Goal: Task Accomplishment & Management: Complete application form

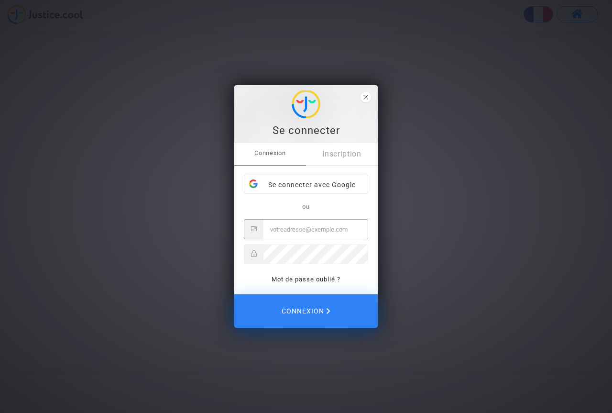
click at [274, 229] on input "Email" at bounding box center [316, 229] width 104 height 19
type input "[EMAIL_ADDRESS][DOMAIN_NAME]"
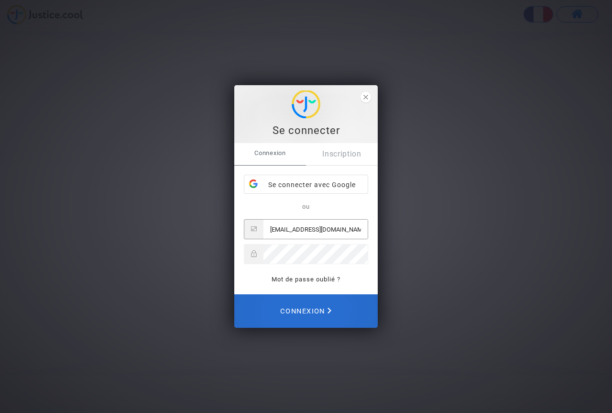
click at [318, 309] on span "Connexion" at bounding box center [305, 310] width 51 height 21
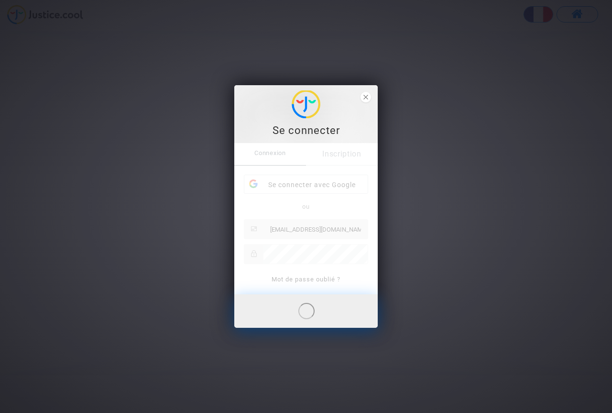
click at [269, 229] on div "Connexion Inscription Se connecter avec Google ou par@kuwaitairways.com Mot de …" at bounding box center [306, 219] width 144 height 152
click at [367, 95] on icon "close" at bounding box center [366, 97] width 5 height 5
click at [363, 96] on span "close" at bounding box center [366, 97] width 11 height 11
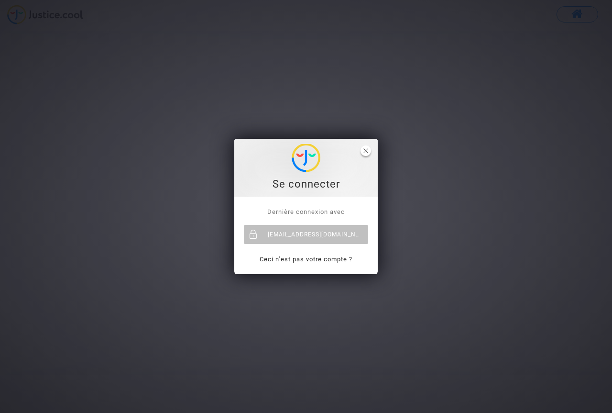
click at [364, 147] on span "close" at bounding box center [366, 150] width 11 height 11
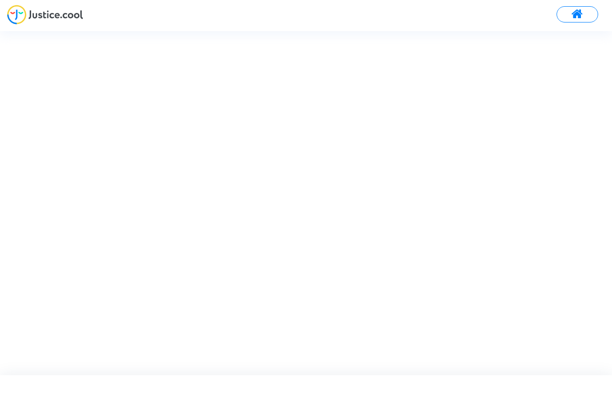
click at [327, 148] on div at bounding box center [314, 202] width 629 height 343
click at [118, 51] on div at bounding box center [314, 202] width 629 height 343
click at [24, 18] on img at bounding box center [45, 15] width 76 height 20
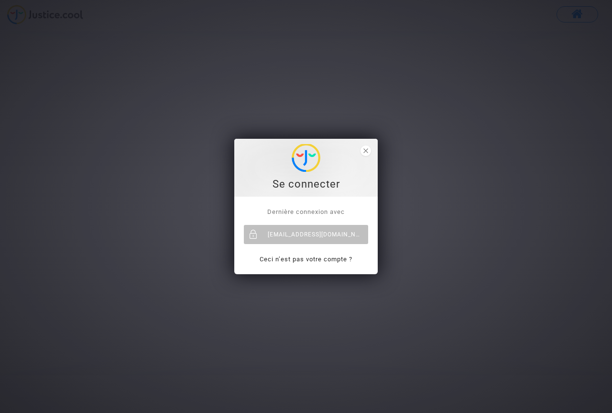
click at [373, 149] on div "Se connecter" at bounding box center [306, 168] width 144 height 58
click at [363, 151] on span "close" at bounding box center [366, 150] width 11 height 11
click at [367, 148] on icon "close" at bounding box center [366, 150] width 5 height 5
click at [268, 233] on div "[EMAIL_ADDRESS][DOMAIN_NAME]" at bounding box center [306, 234] width 124 height 19
click at [266, 233] on div "[EMAIL_ADDRESS][DOMAIN_NAME]" at bounding box center [306, 234] width 124 height 19
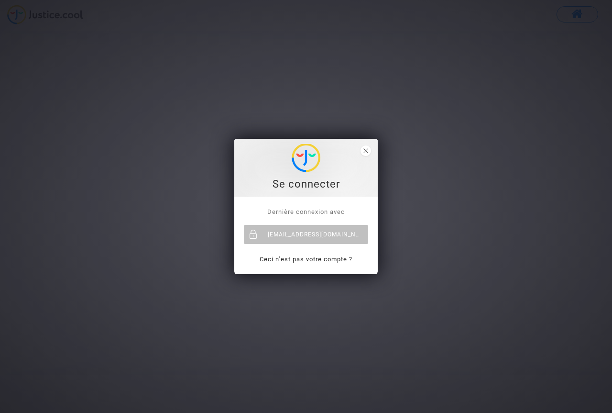
click at [267, 261] on link "Ceci n’est pas votre compte ?" at bounding box center [306, 258] width 93 height 7
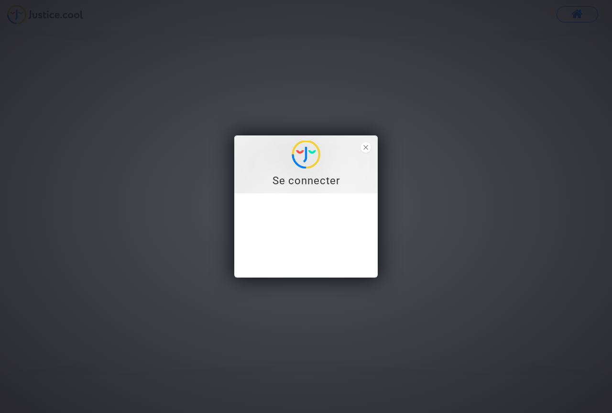
type input "[EMAIL_ADDRESS][DOMAIN_NAME]"
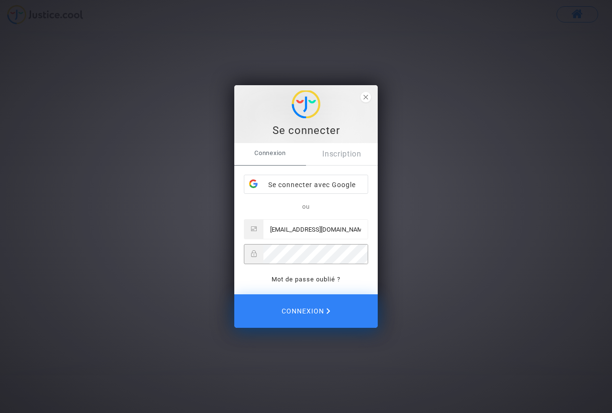
click at [260, 251] on div at bounding box center [306, 254] width 124 height 20
click at [234, 294] on button "Connexion" at bounding box center [306, 310] width 144 height 33
